Goal: Communication & Community: Answer question/provide support

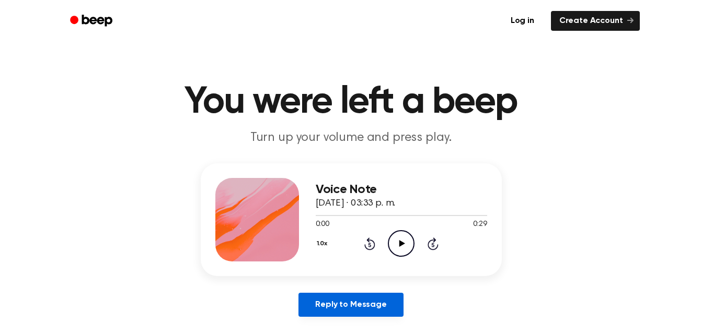
click at [366, 310] on link "Reply to Message" at bounding box center [350, 305] width 105 height 24
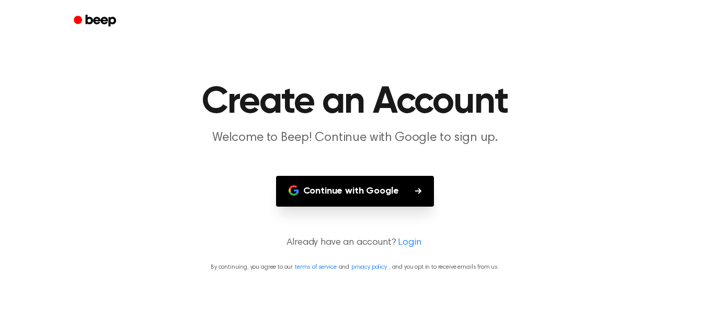
click at [400, 203] on button "Continue with Google" at bounding box center [355, 191] width 158 height 31
click at [402, 195] on button "Continue with Google" at bounding box center [355, 191] width 158 height 31
click at [386, 181] on button "Continue with Google" at bounding box center [355, 191] width 158 height 31
click at [361, 196] on button "Continue with Google" at bounding box center [355, 191] width 158 height 31
click at [364, 185] on button "Continue with Google" at bounding box center [355, 191] width 158 height 31
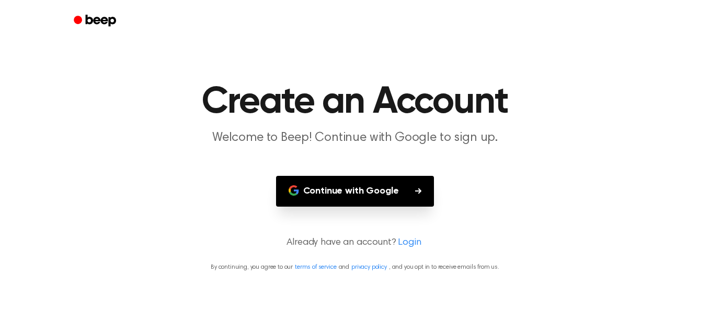
click at [360, 188] on button "Continue with Google" at bounding box center [355, 191] width 158 height 31
click at [356, 186] on button "Continue with Google" at bounding box center [355, 191] width 158 height 31
click at [637, 147] on main "Create an Account Welcome to Beep! Continue with Google to sign up. Continue wi…" at bounding box center [355, 167] width 710 height 335
click at [387, 183] on button "Continue with Google" at bounding box center [355, 191] width 158 height 31
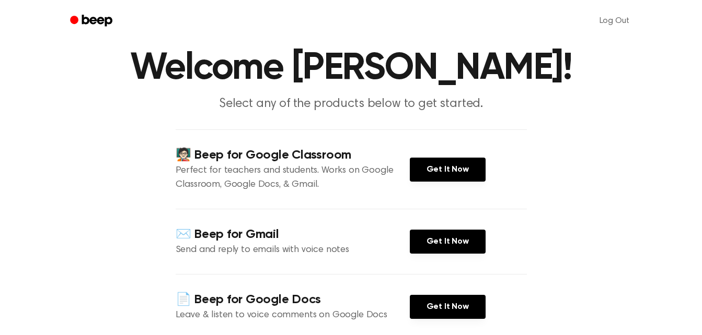
scroll to position [35, 0]
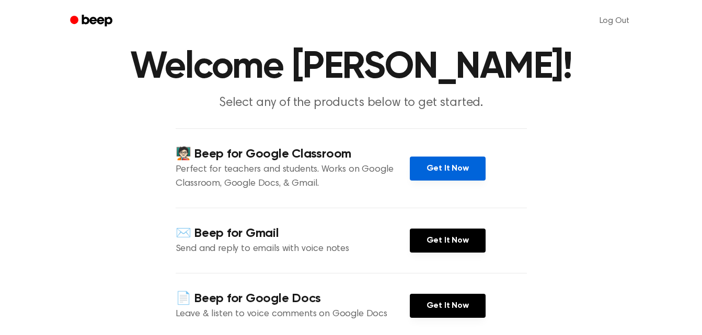
click at [473, 177] on link "Get It Now" at bounding box center [448, 169] width 76 height 24
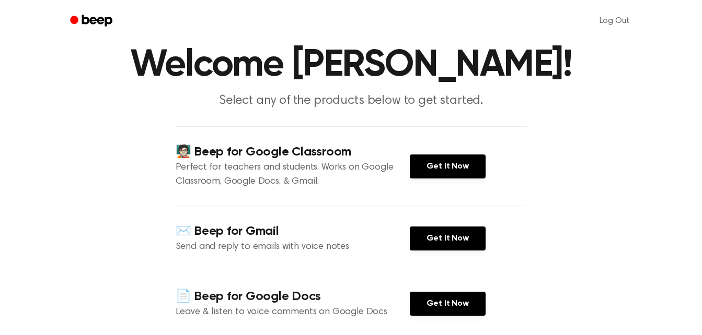
scroll to position [0, 0]
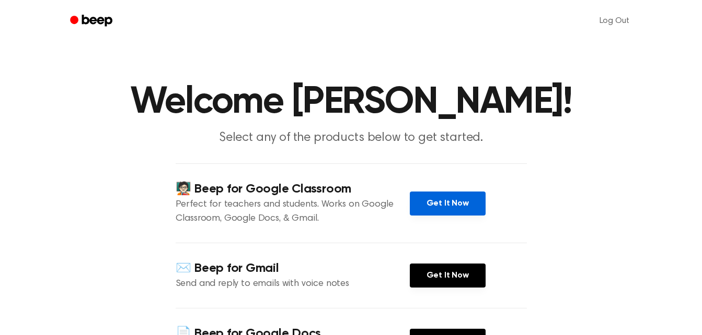
click at [433, 200] on link "Get It Now" at bounding box center [448, 204] width 76 height 24
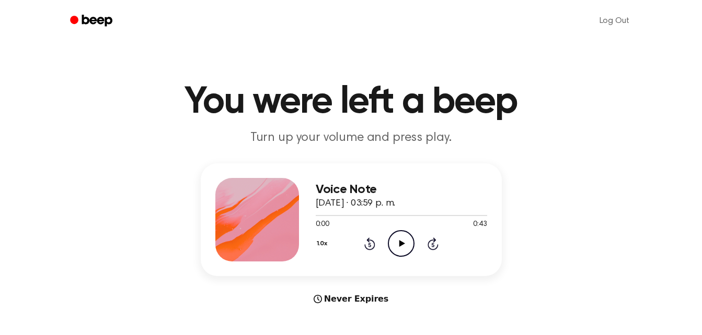
click at [407, 242] on icon "Play Audio" at bounding box center [401, 243] width 27 height 27
click at [394, 239] on icon "Play Audio" at bounding box center [401, 243] width 27 height 27
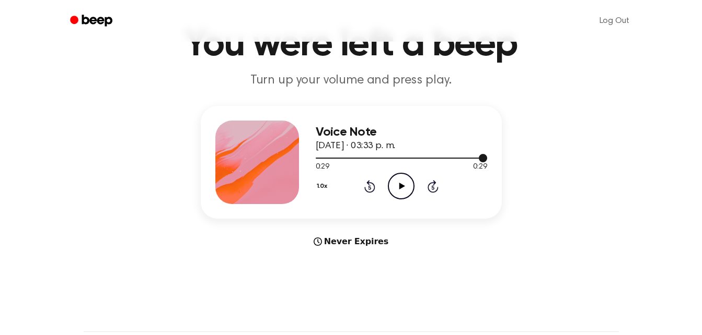
scroll to position [70, 0]
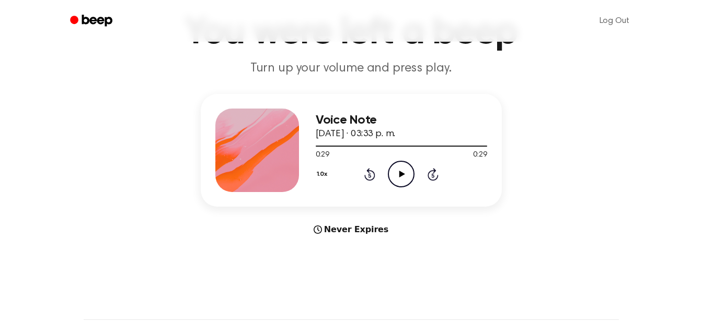
click at [362, 235] on div "Never Expires" at bounding box center [351, 230] width 301 height 13
click at [367, 229] on div "Never Expires" at bounding box center [351, 230] width 301 height 13
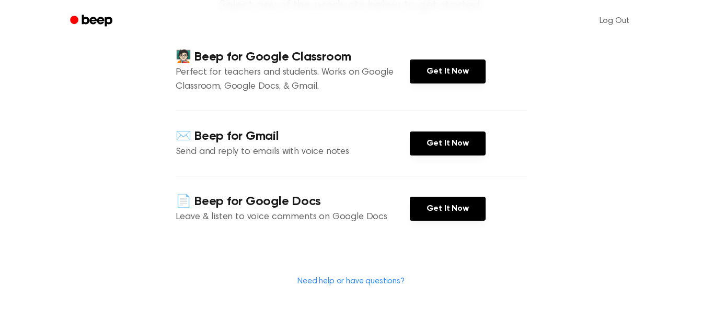
scroll to position [133, 0]
